Goal: Task Accomplishment & Management: Manage account settings

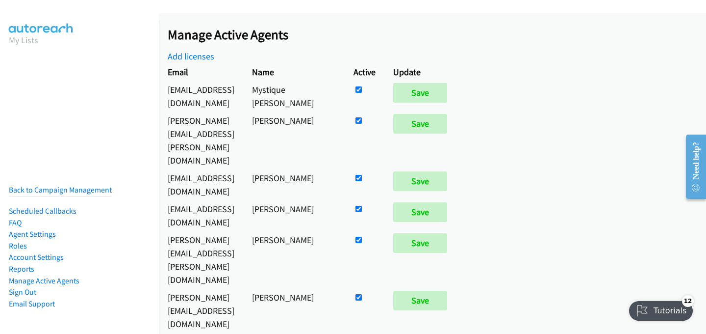
scroll to position [495, 0]
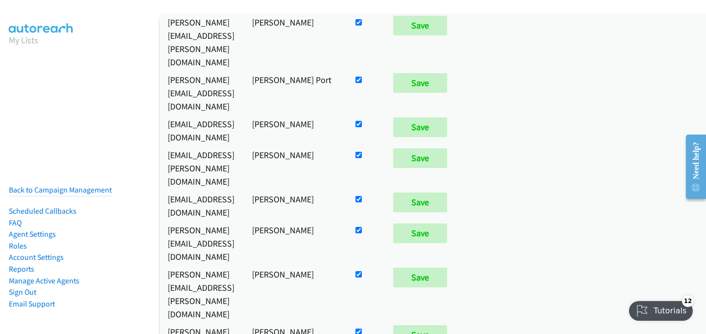
checkbox input "false"
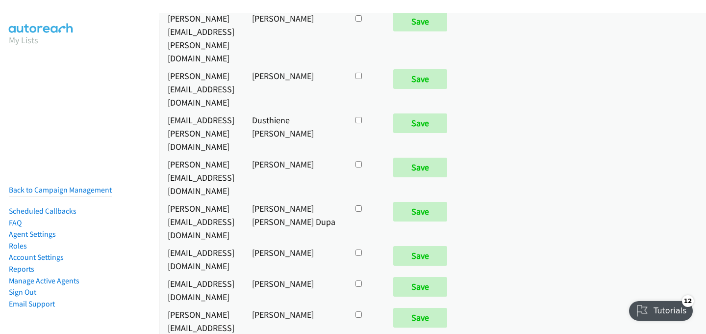
scroll to position [3819, 0]
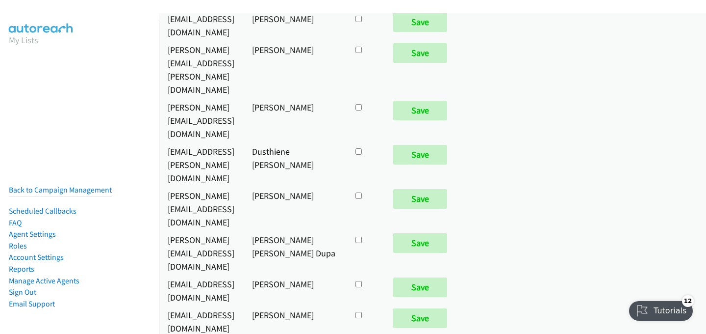
checkbox input "true"
